Goal: Information Seeking & Learning: Check status

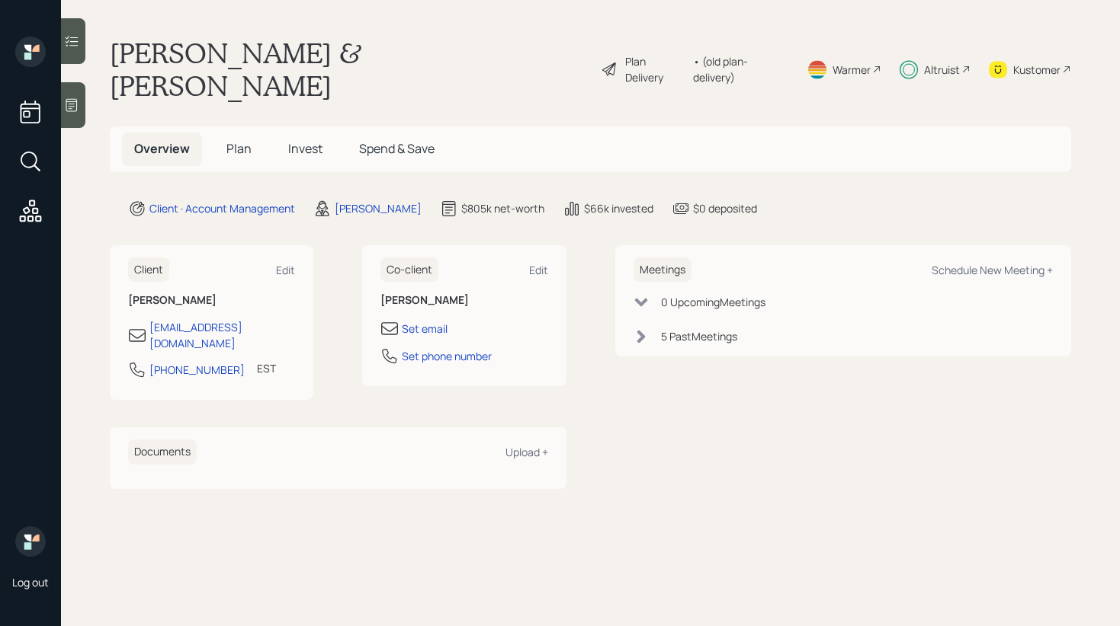
click at [293, 140] on span "Invest" at bounding box center [305, 148] width 34 height 17
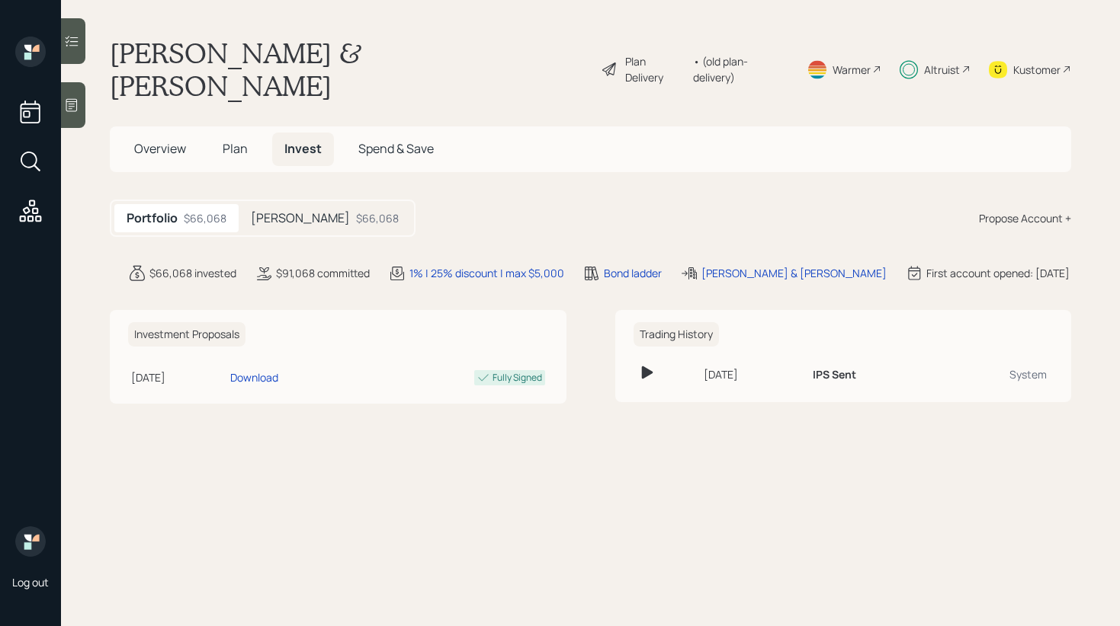
click at [356, 210] on div "$66,068" at bounding box center [377, 218] width 43 height 16
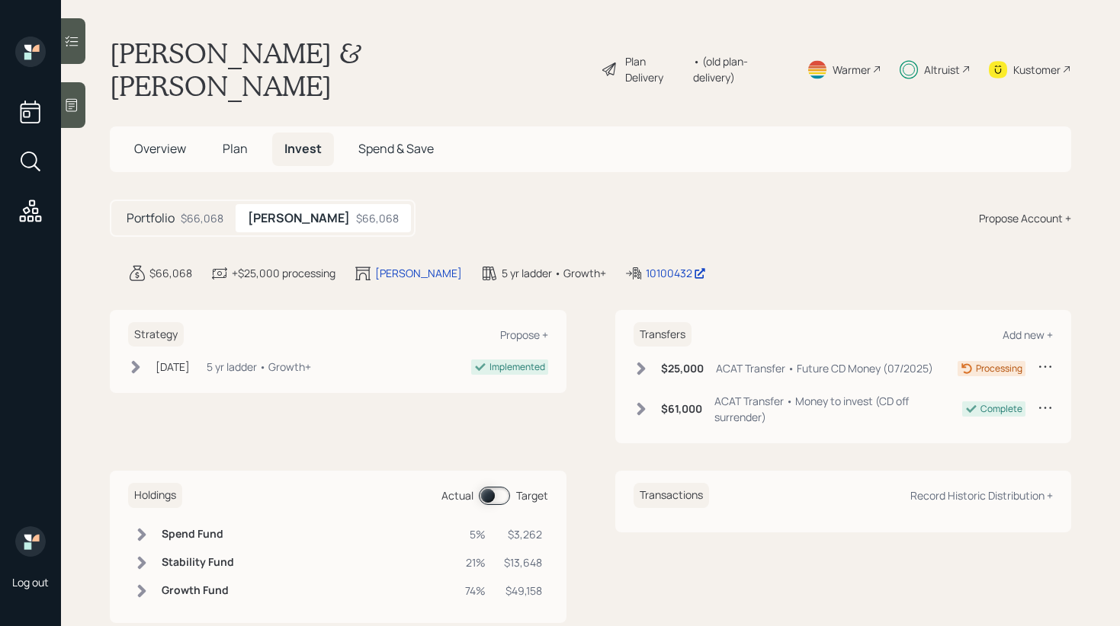
click at [479, 487] on span at bounding box center [494, 496] width 31 height 18
click at [490, 487] on span at bounding box center [494, 496] width 31 height 18
click at [235, 140] on span "Plan" at bounding box center [235, 148] width 25 height 17
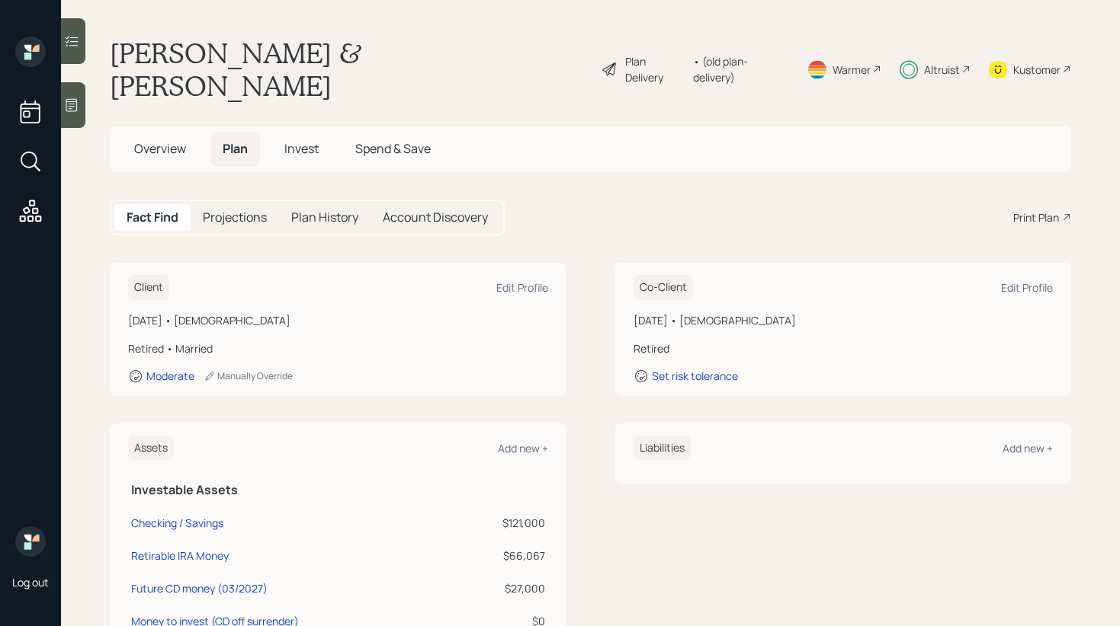
click at [299, 140] on span "Invest" at bounding box center [301, 148] width 34 height 17
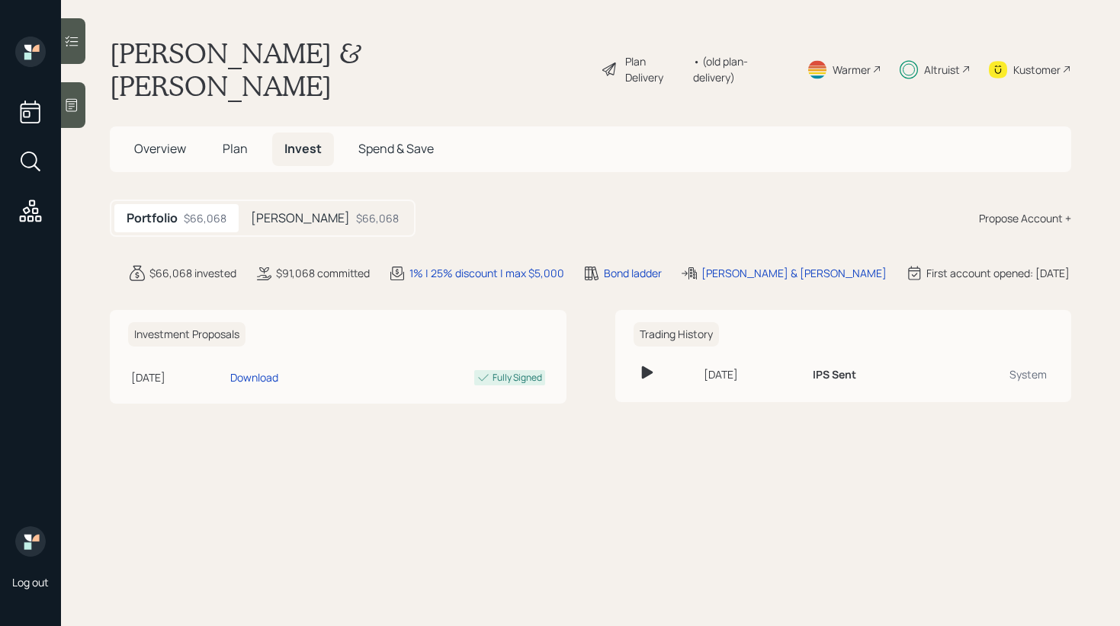
click at [303, 211] on h5 "[PERSON_NAME]" at bounding box center [300, 218] width 99 height 14
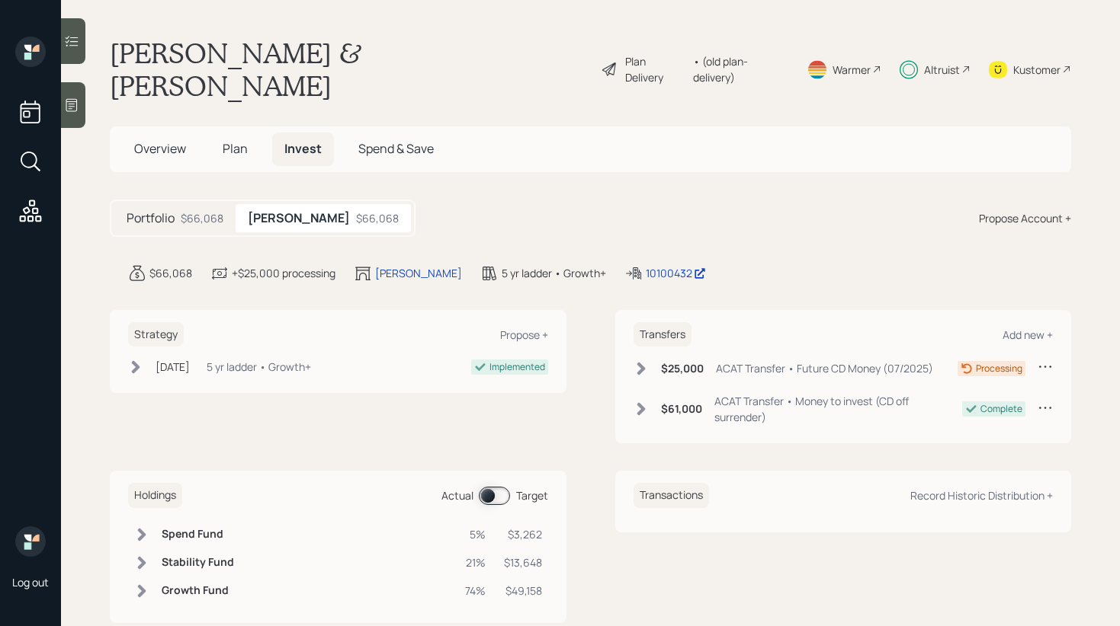
scroll to position [2, 0]
click at [488, 485] on span at bounding box center [494, 494] width 31 height 18
click at [139, 547] on td at bounding box center [141, 561] width 27 height 28
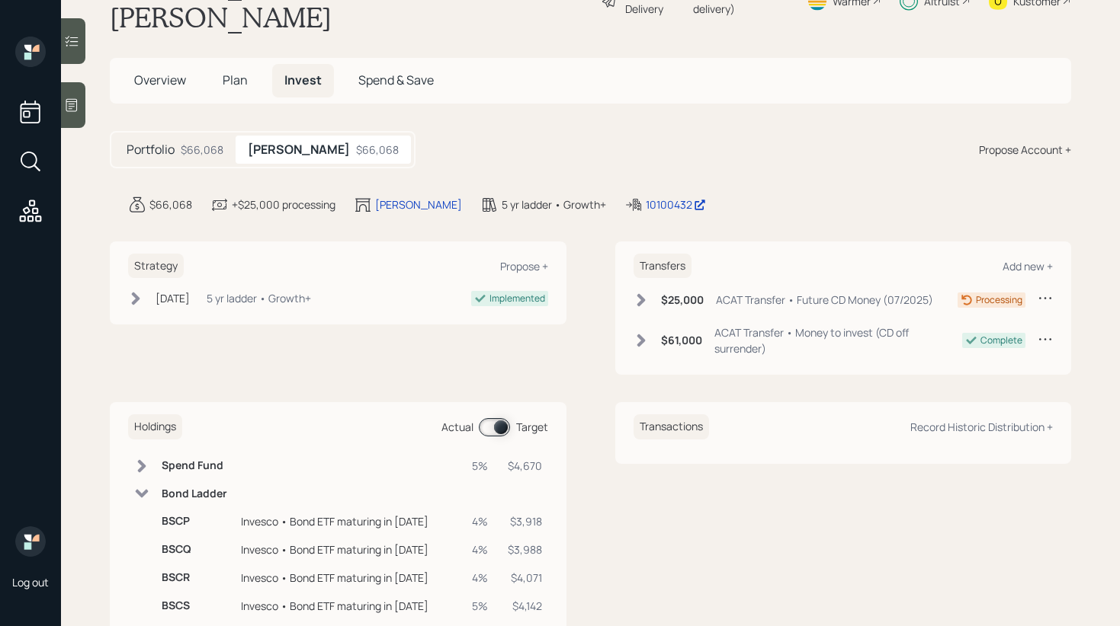
scroll to position [136, 0]
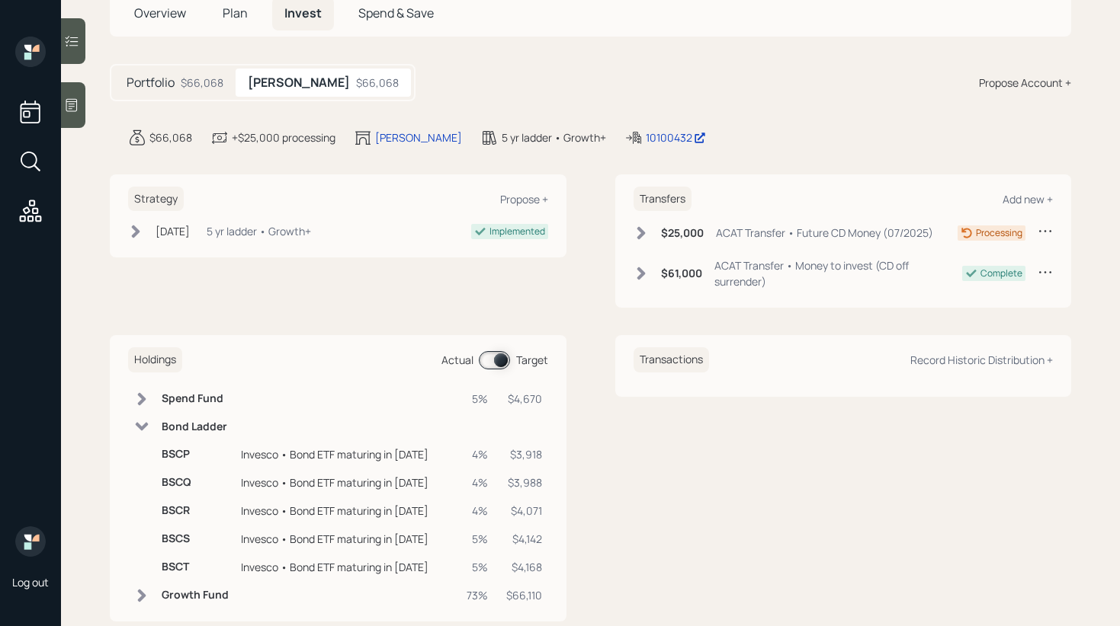
click at [74, 99] on icon at bounding box center [71, 105] width 11 height 13
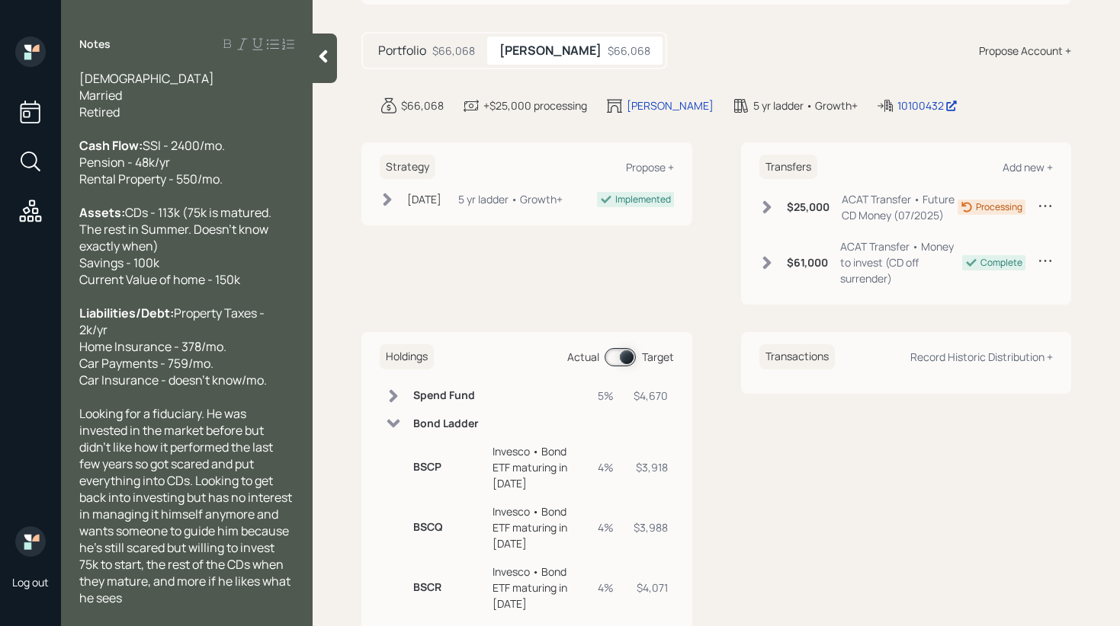
scroll to position [132, 0]
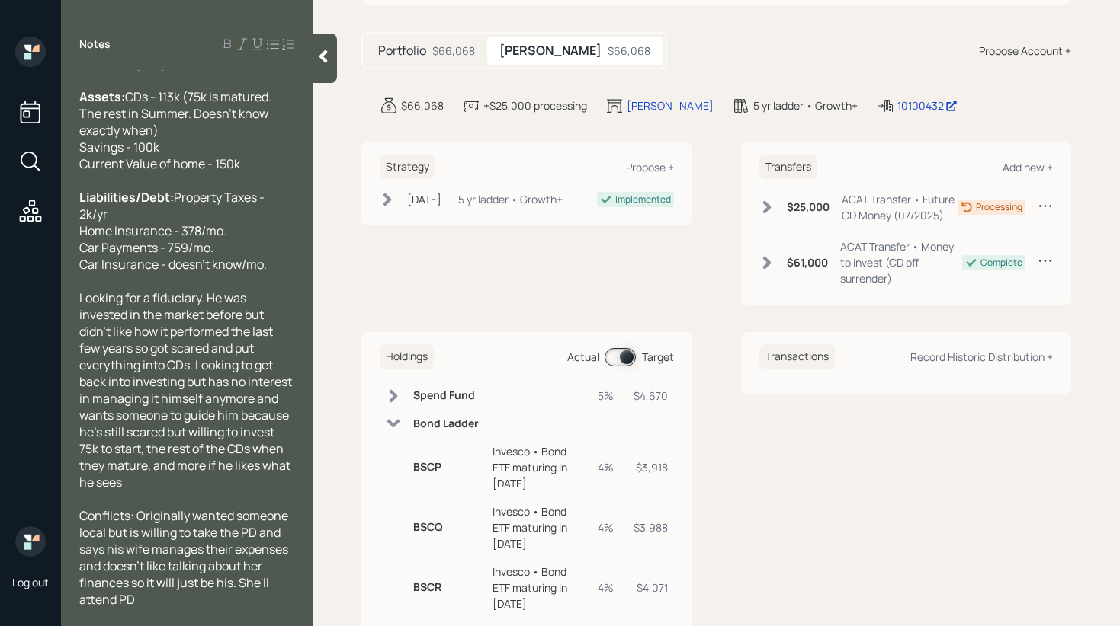
click at [341, 60] on main "[PERSON_NAME] & [PERSON_NAME] Plan Delivery • (old plan-delivery) Warmer Altrui…" at bounding box center [715, 313] width 807 height 626
click at [316, 63] on icon at bounding box center [323, 56] width 15 height 15
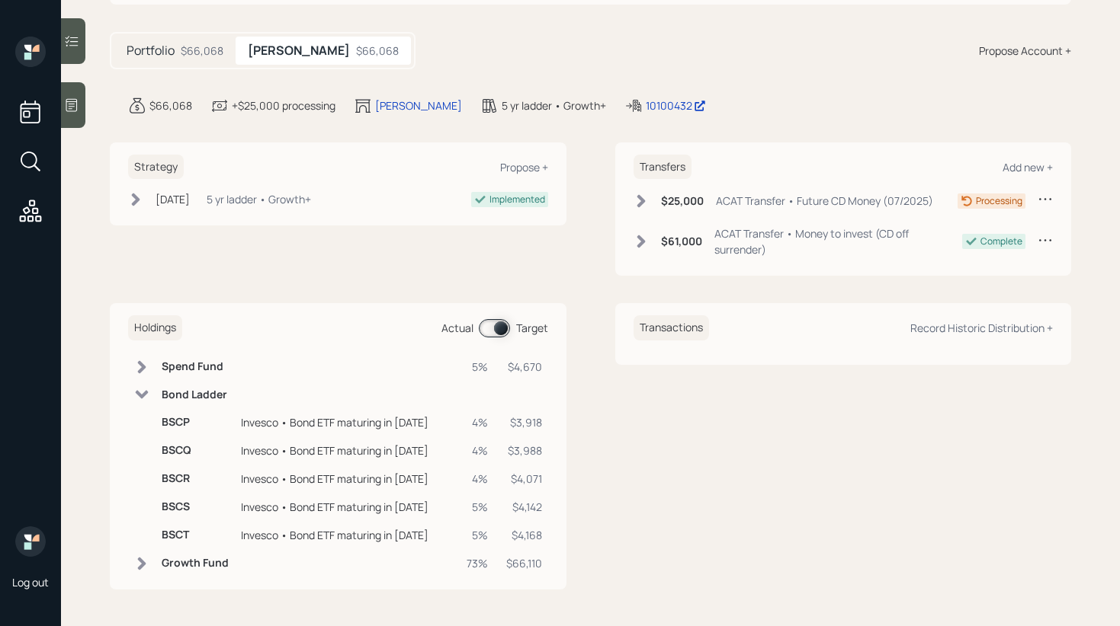
scroll to position [136, 0]
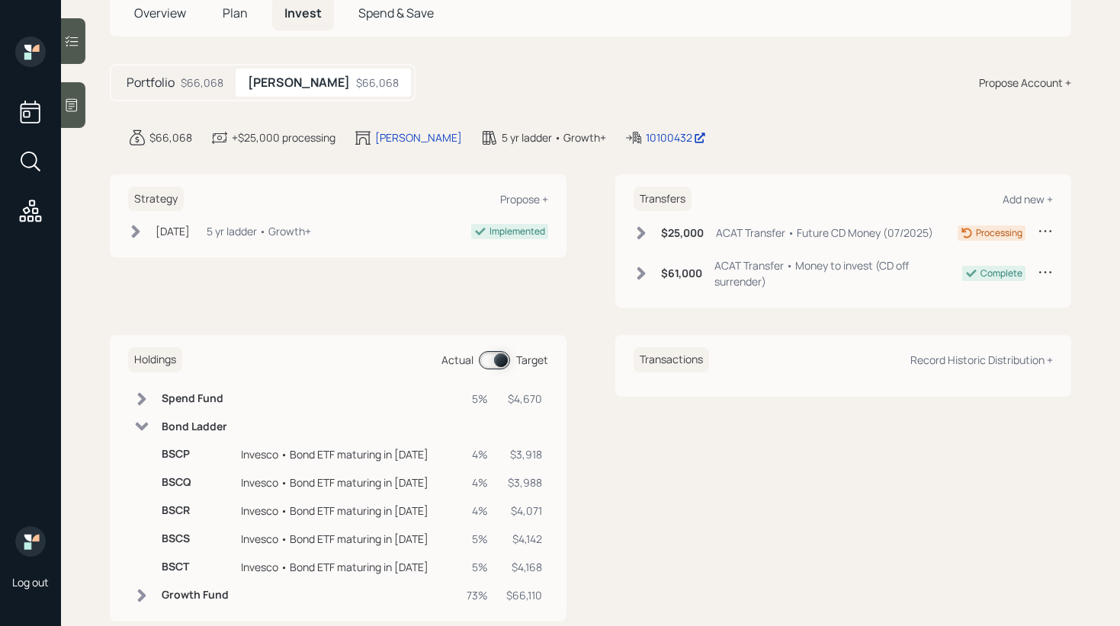
click at [69, 52] on div at bounding box center [73, 41] width 24 height 46
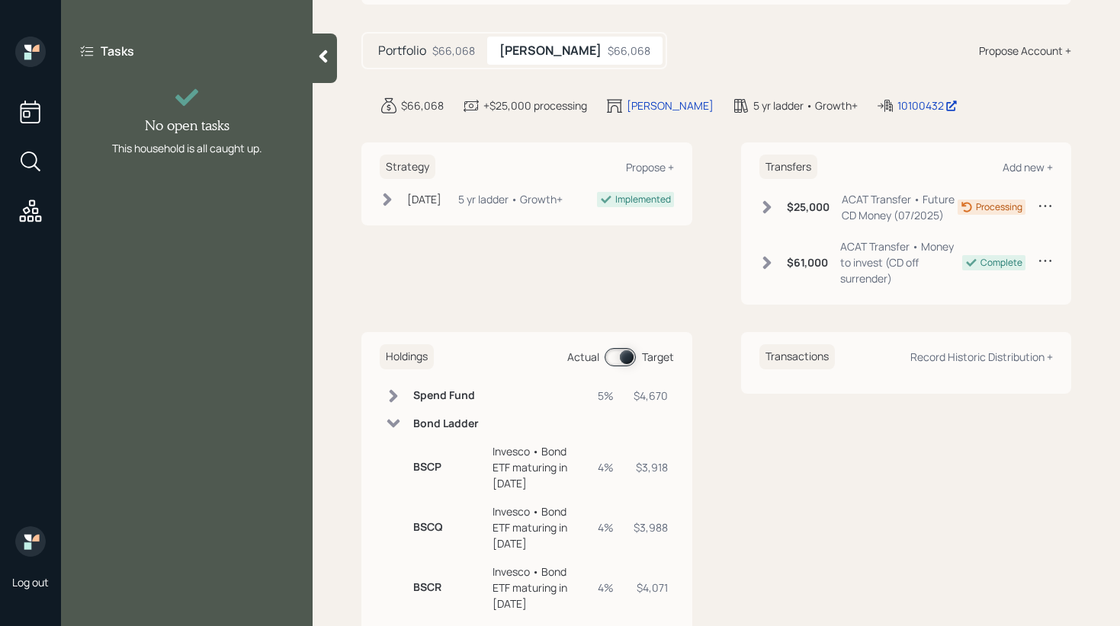
click at [319, 59] on icon at bounding box center [323, 56] width 15 height 15
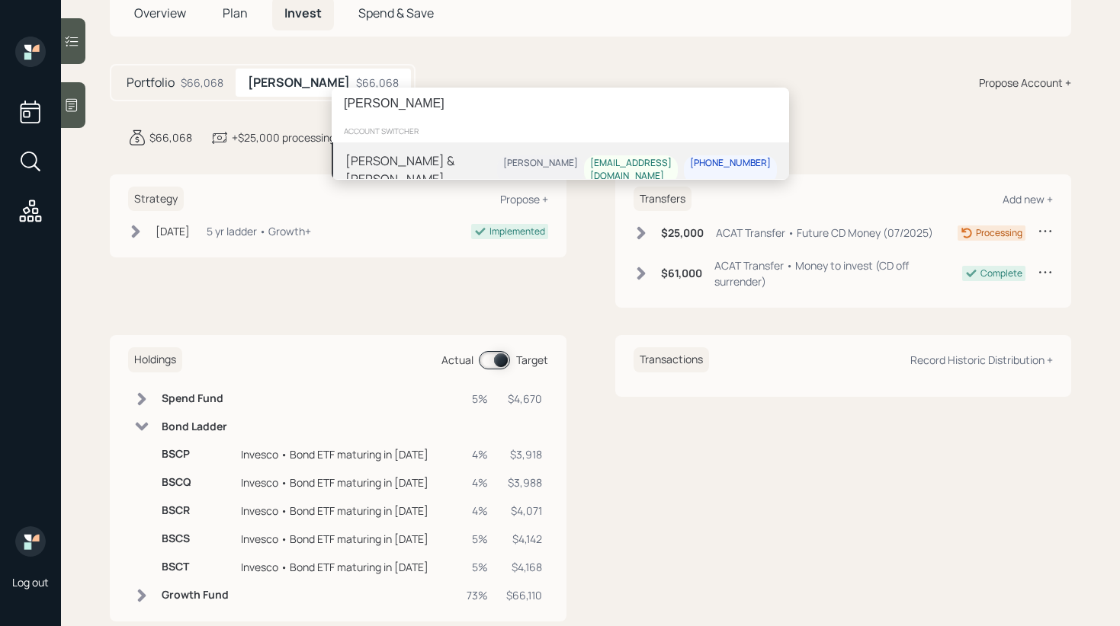
type input "[PERSON_NAME]"
click at [425, 149] on div "[PERSON_NAME] & [PERSON_NAME] [PERSON_NAME] [EMAIL_ADDRESS][DOMAIN_NAME] [PHONE…" at bounding box center [560, 170] width 457 height 55
